Goal: Information Seeking & Learning: Learn about a topic

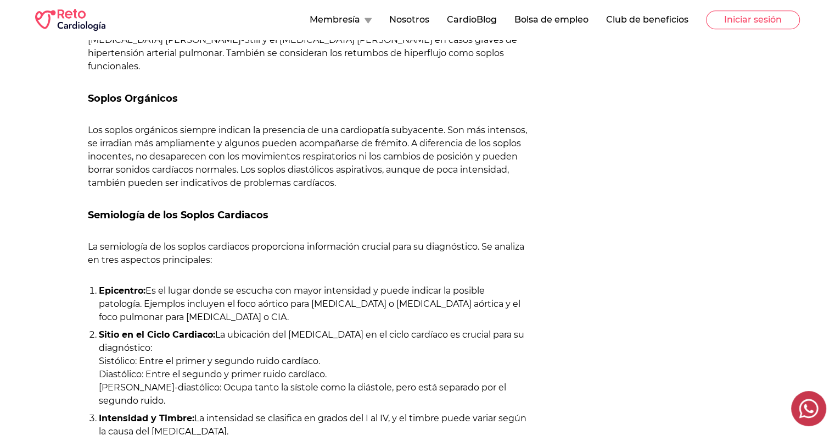
scroll to position [793, 0]
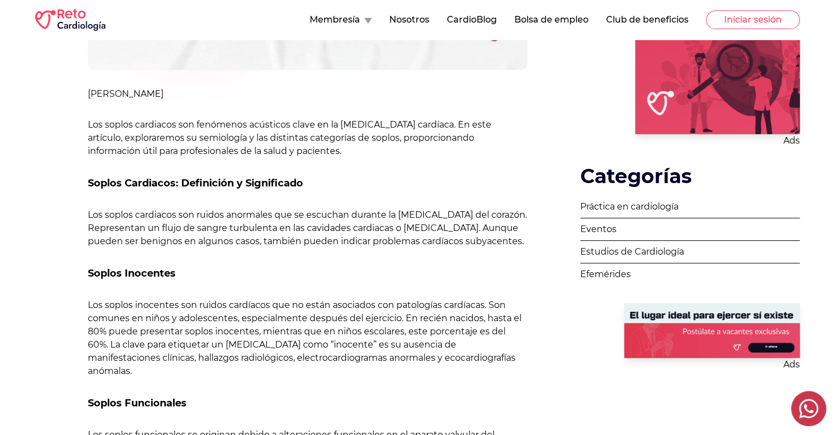
scroll to position [398, 0]
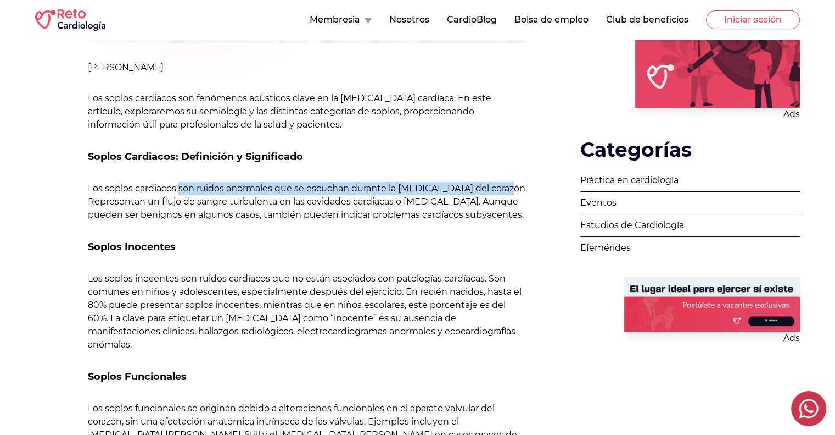
drag, startPoint x: 180, startPoint y: 191, endPoint x: 508, endPoint y: 188, distance: 327.4
click at [508, 188] on p "Los soplos cardiacos son ruidos anormales que se escuchan durante la [MEDICAL_D…" at bounding box center [308, 202] width 440 height 40
copy p "son ruidos anormales que se escuchan durante la auscultación del corazón"
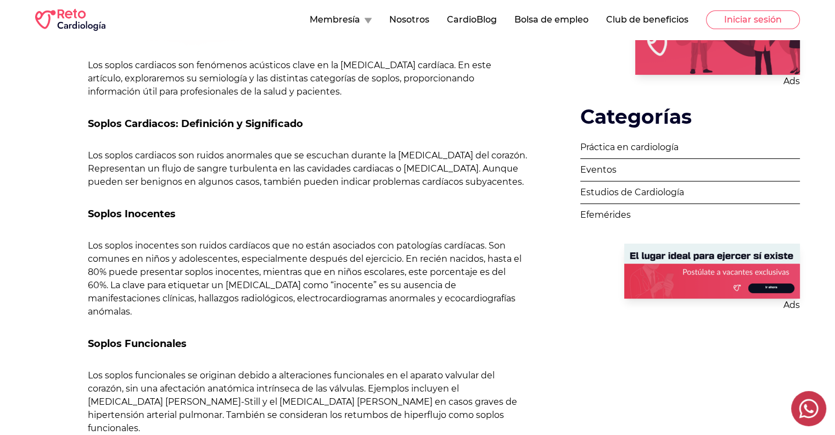
click at [375, 221] on h3 "Soplos Inocentes" at bounding box center [308, 213] width 440 height 15
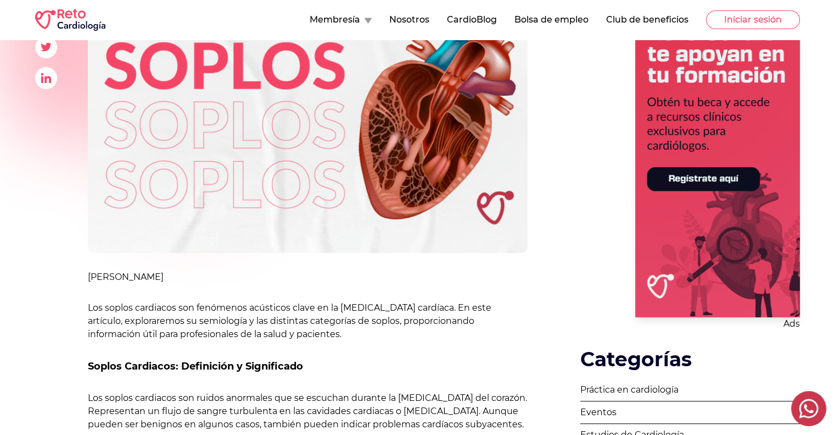
scroll to position [0, 0]
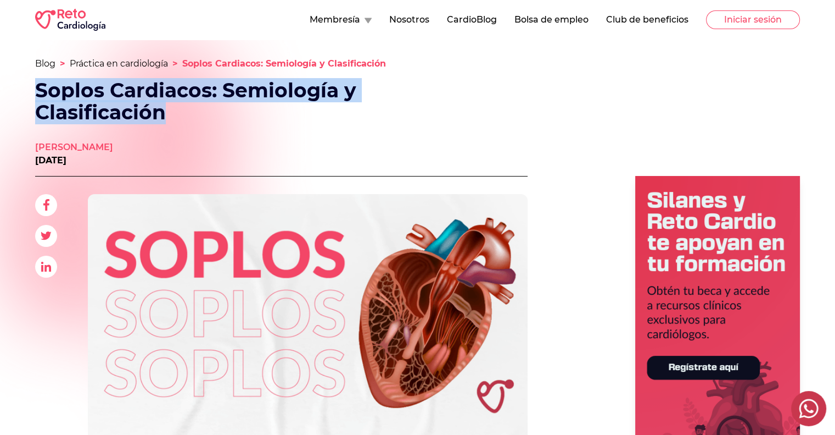
drag, startPoint x: 35, startPoint y: 91, endPoint x: 180, endPoint y: 108, distance: 146.1
click at [180, 108] on h1 "Soplos Cardiacos: Semiología y Clasificación" at bounding box center [246, 101] width 422 height 44
copy h1 "Soplos Cardiacos: Semiología y Clasificación"
drag, startPoint x: 35, startPoint y: 143, endPoint x: 143, endPoint y: 148, distance: 108.9
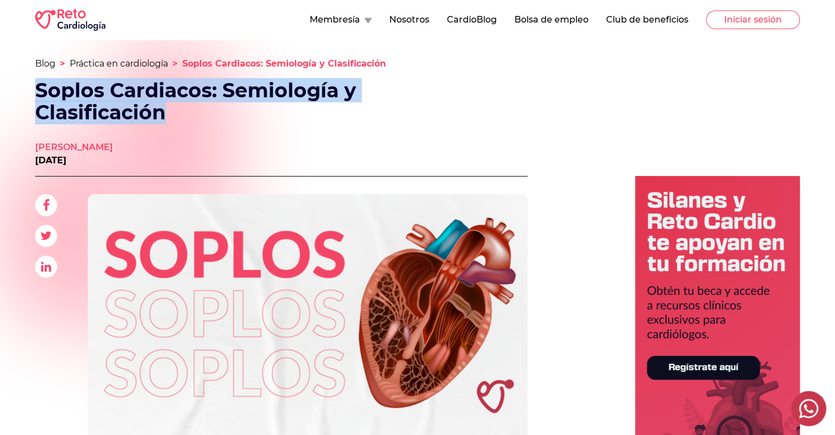
copy p "[PERSON_NAME]"
drag, startPoint x: 36, startPoint y: 92, endPoint x: 161, endPoint y: 114, distance: 127.1
click at [161, 114] on h1 "Soplos Cardiacos: Semiología y Clasificación" at bounding box center [246, 101] width 422 height 44
copy h1 "Soplos Cardiacos: Semiología y Clasificación"
